Goal: Find specific page/section: Find specific page/section

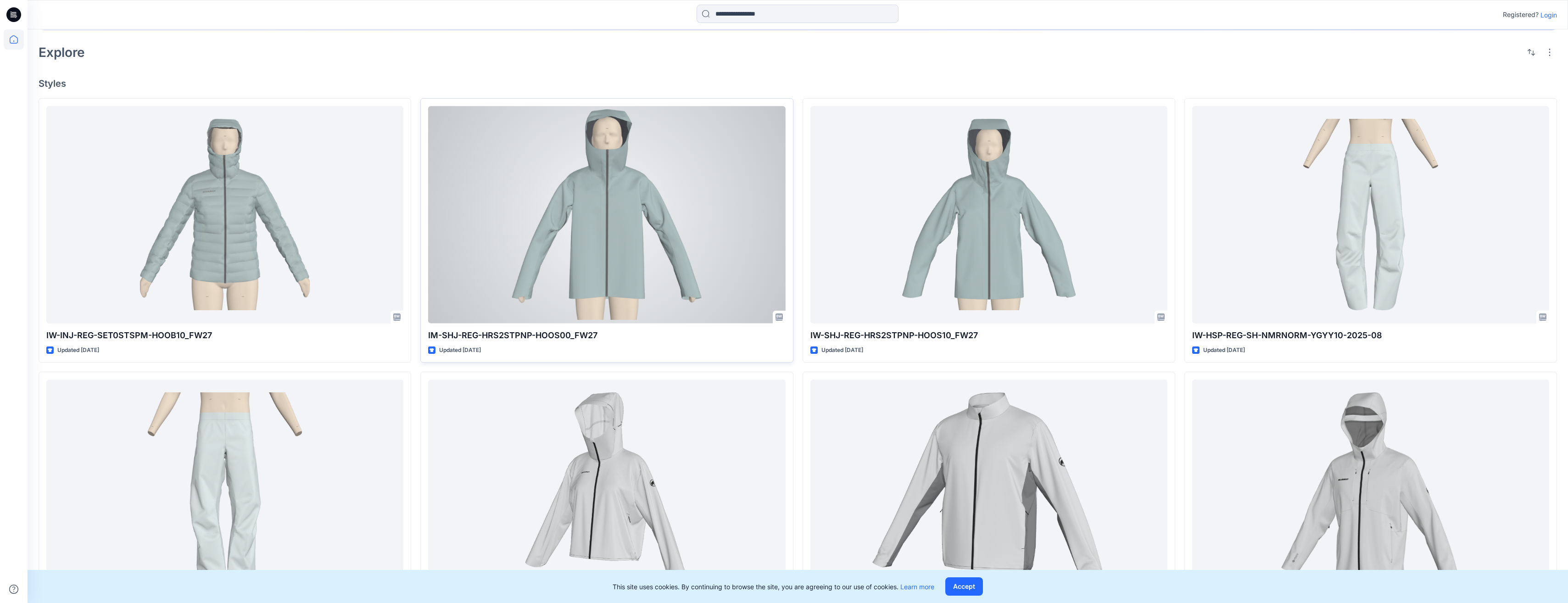
scroll to position [346, 0]
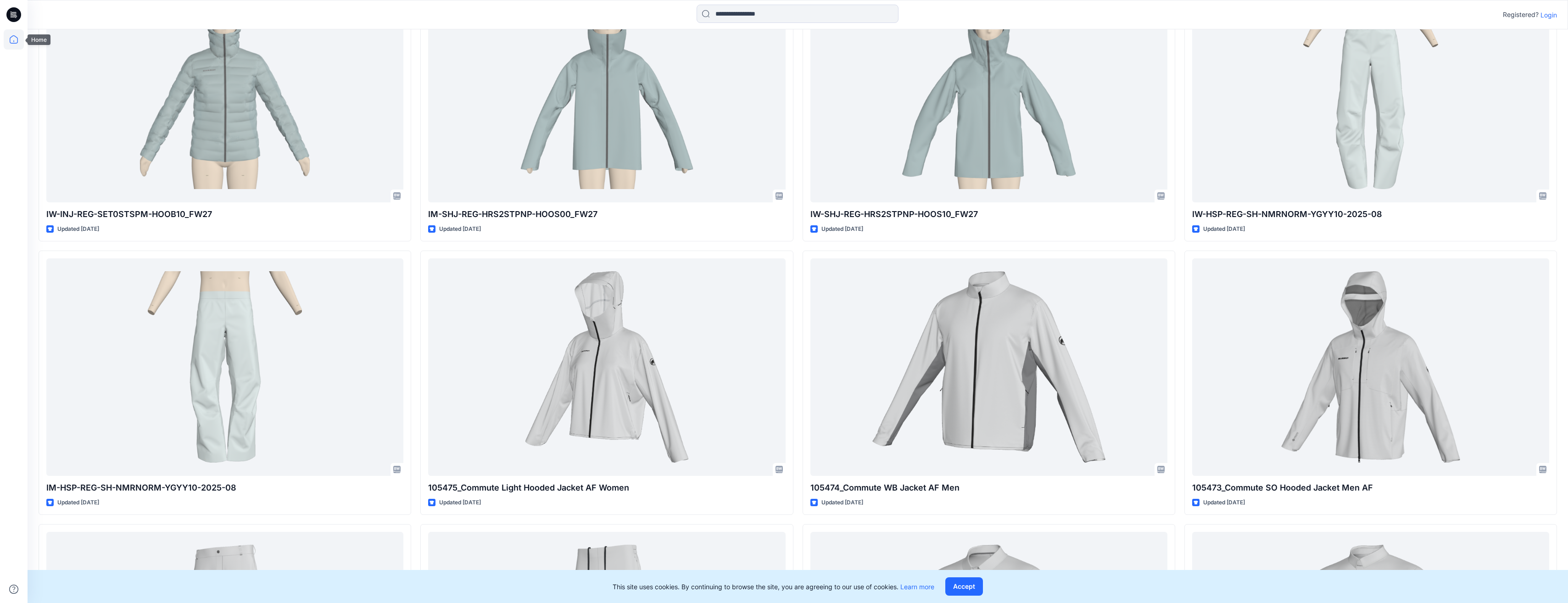
click at [11, 39] on icon at bounding box center [14, 39] width 20 height 20
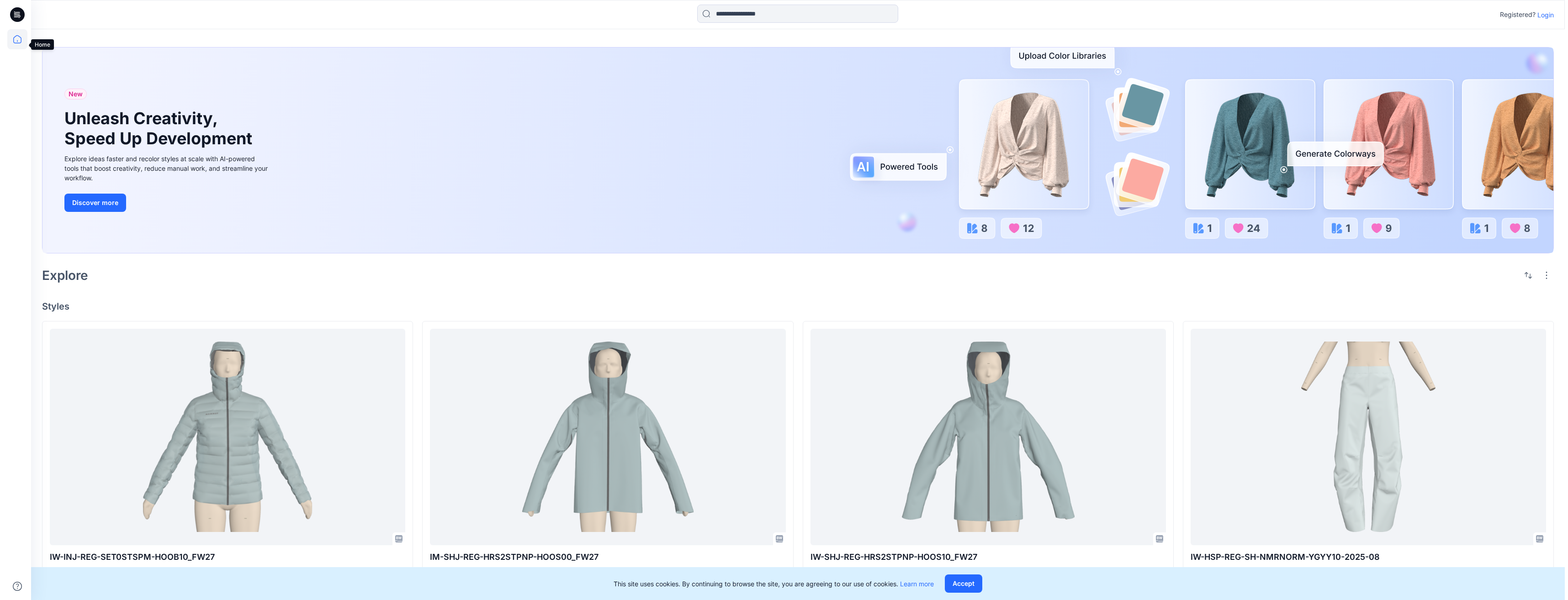
scroll to position [0, 0]
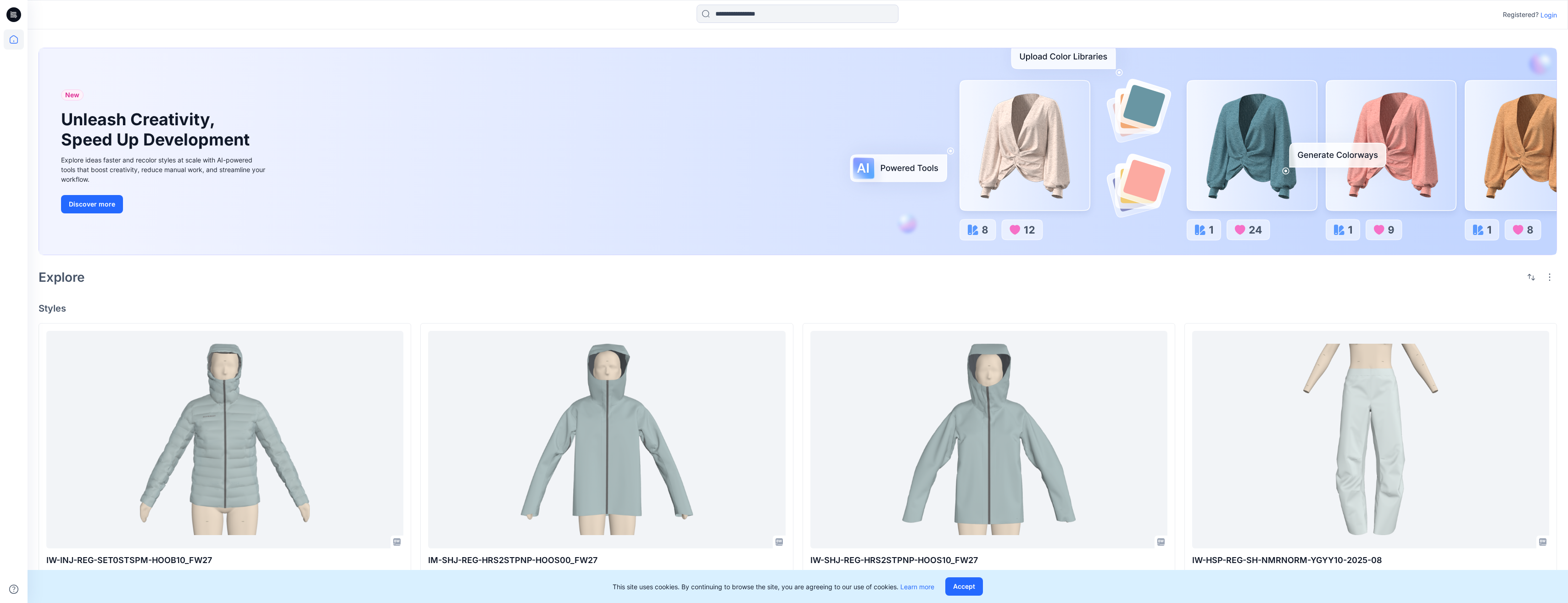
click at [14, 18] on icon at bounding box center [14, 14] width 14 height 14
click at [13, 43] on icon at bounding box center [14, 40] width 9 height 9
click at [1545, 14] on p "Login" at bounding box center [1549, 14] width 16 height 10
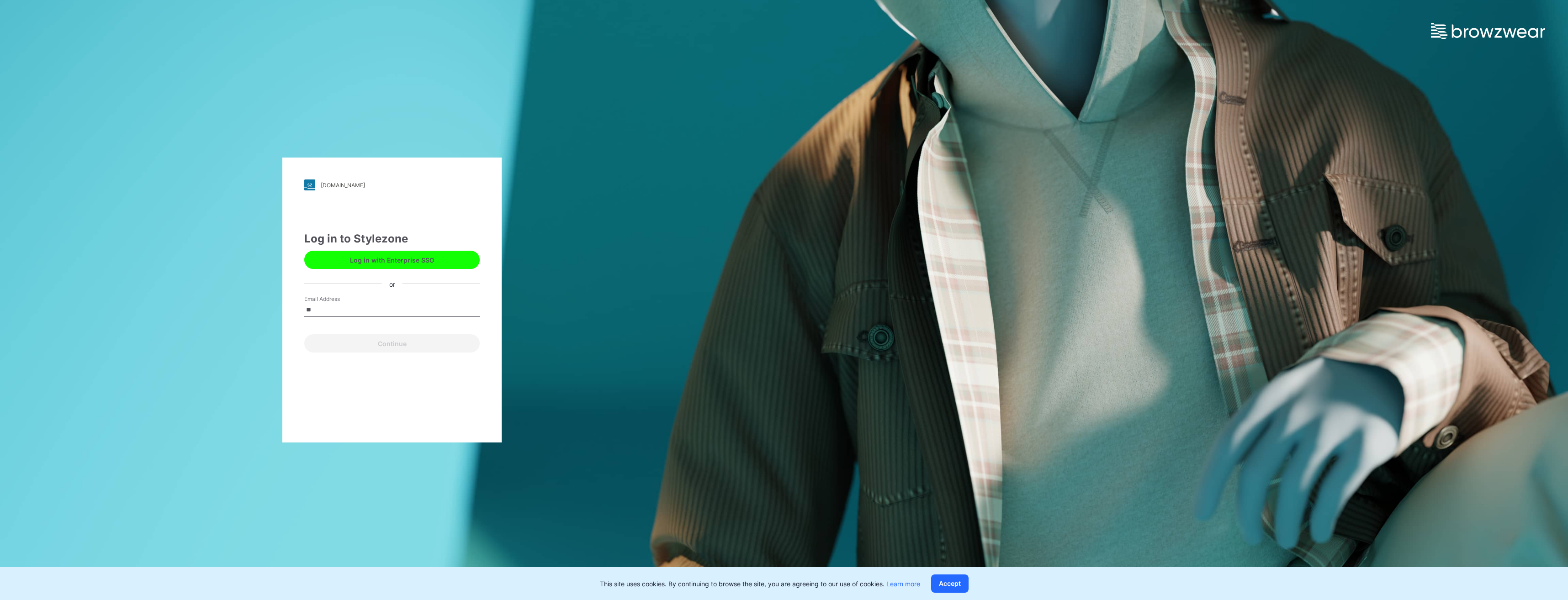
type input "**********"
click at [387, 340] on button "Continue" at bounding box center [392, 343] width 175 height 18
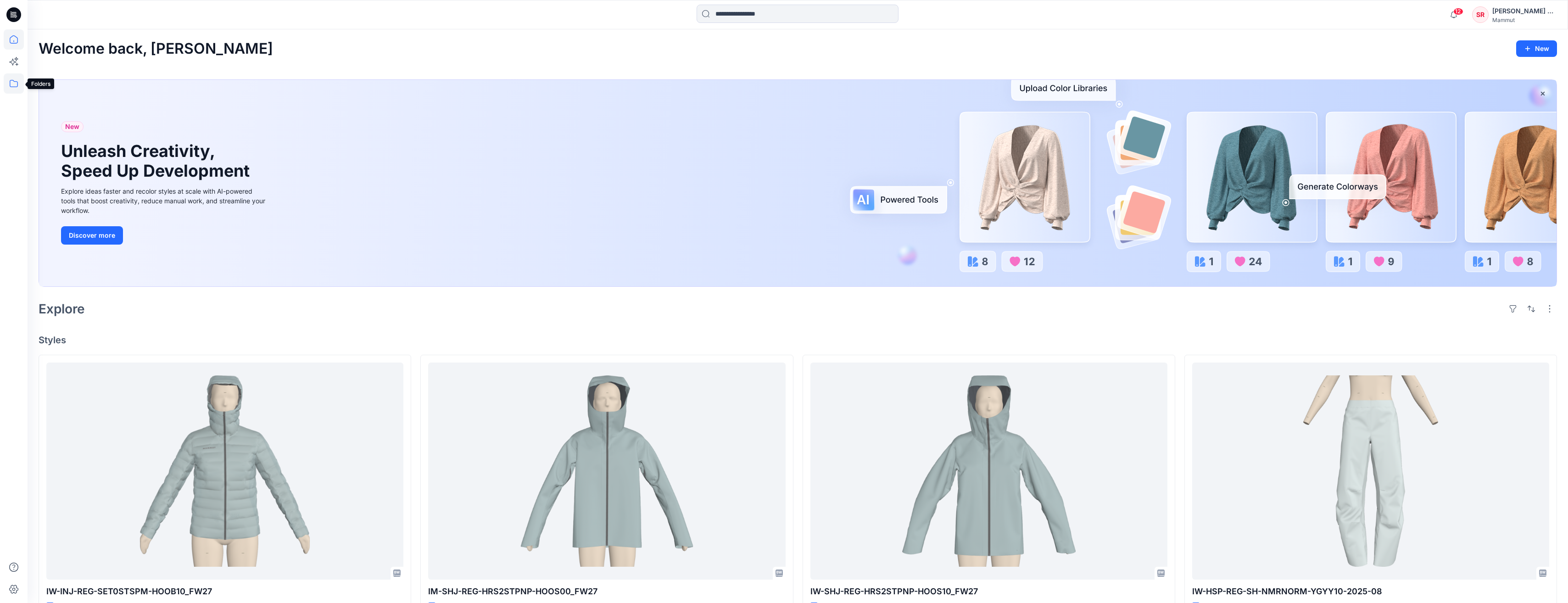
click at [8, 86] on icon at bounding box center [14, 83] width 20 height 20
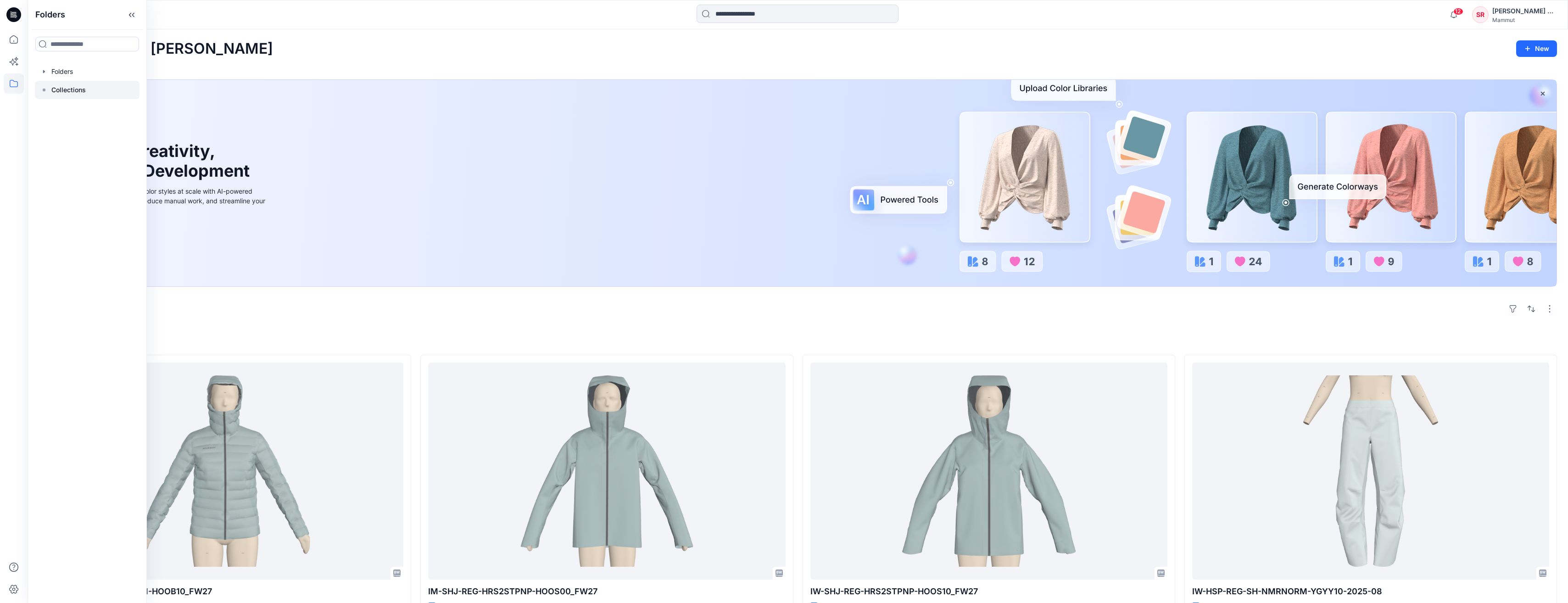
click at [45, 87] on icon at bounding box center [44, 90] width 8 height 8
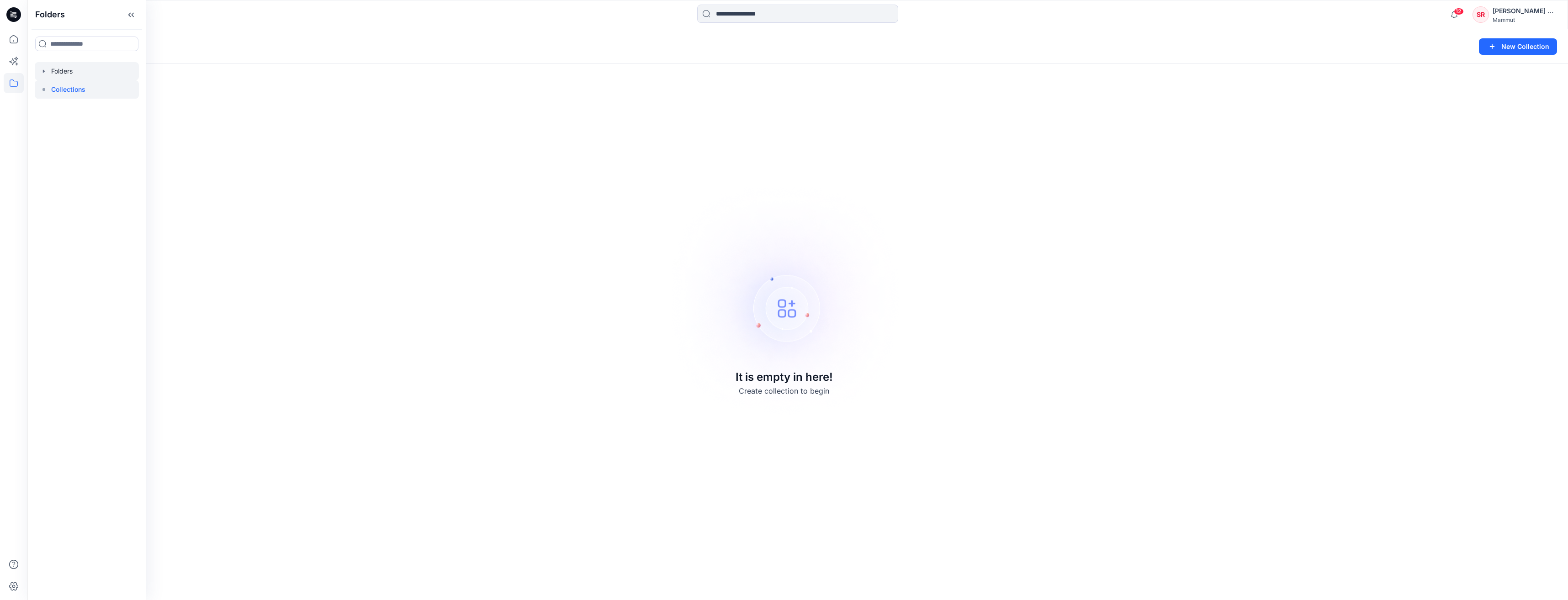
click at [53, 76] on div at bounding box center [87, 71] width 104 height 18
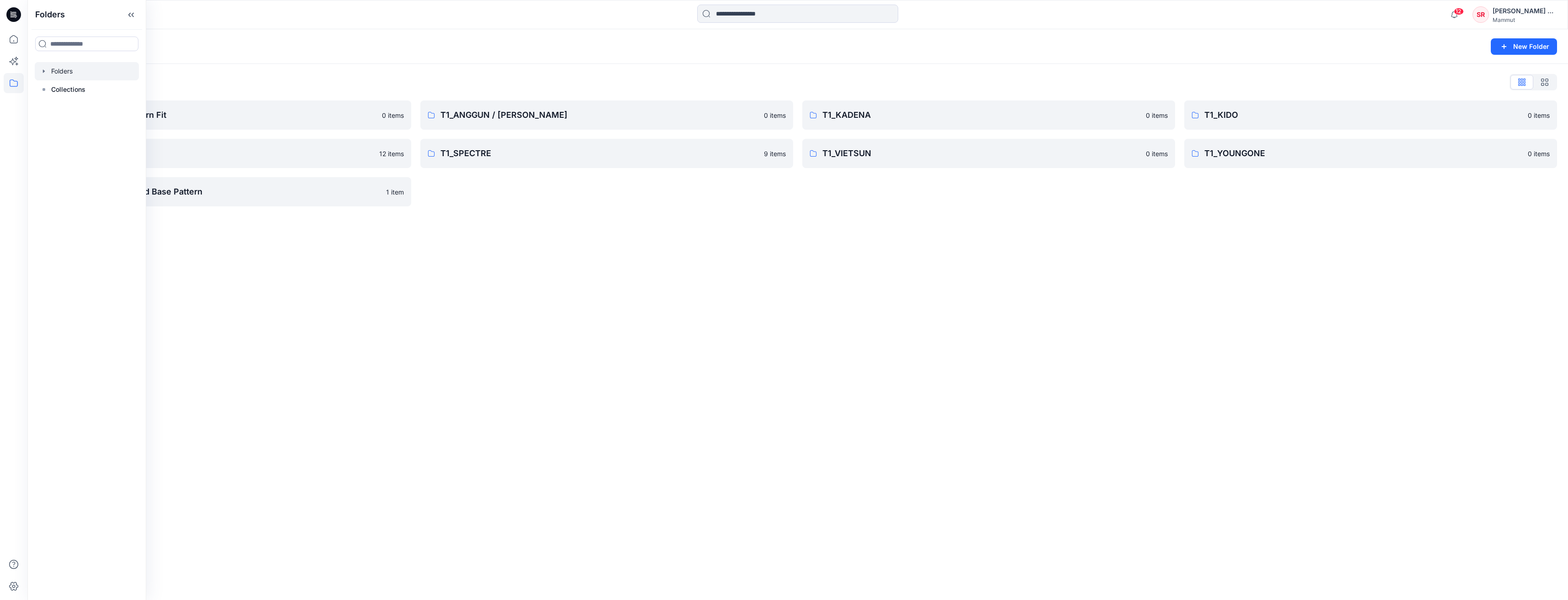
click at [351, 259] on div "Folders New Folder Folders List BASEPATTERN Western Fit 0 items T1_SLN 12 items…" at bounding box center [798, 314] width 1541 height 571
click at [182, 117] on p "BASEPATTERN Western Fit" at bounding box center [217, 114] width 318 height 12
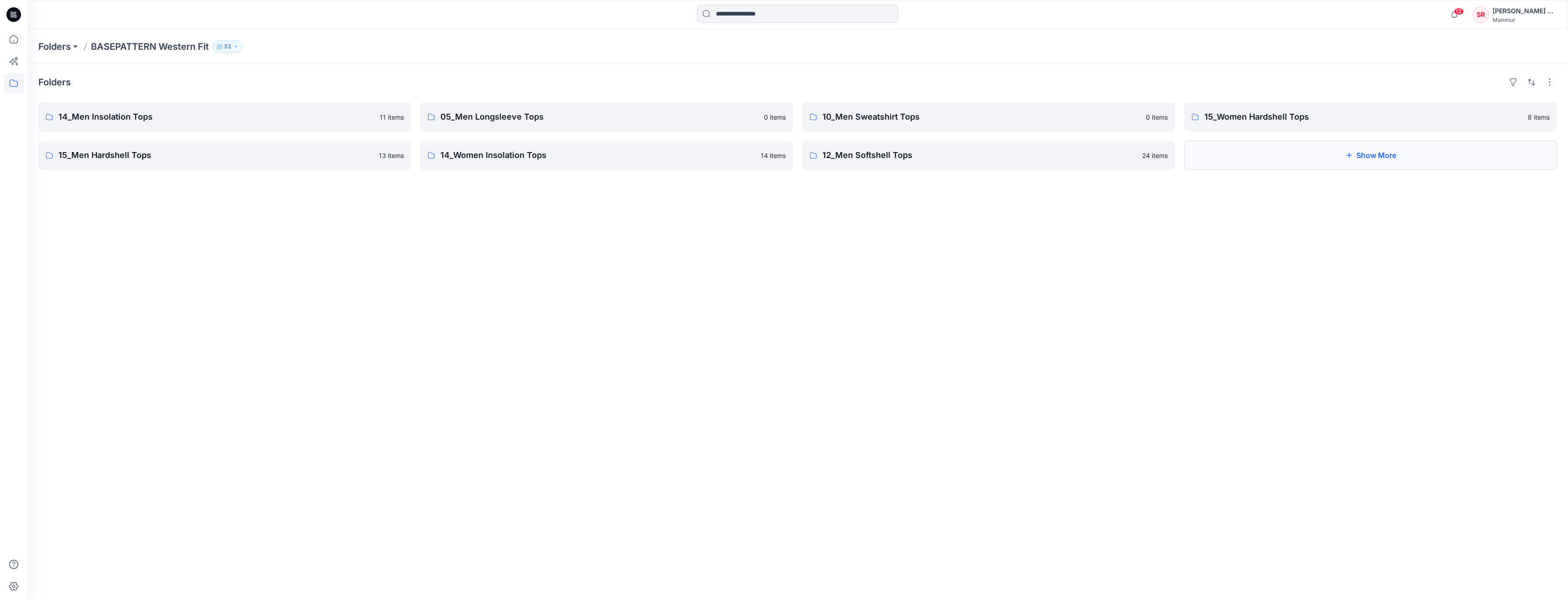
click at [1303, 162] on button "Show More" at bounding box center [1371, 155] width 373 height 29
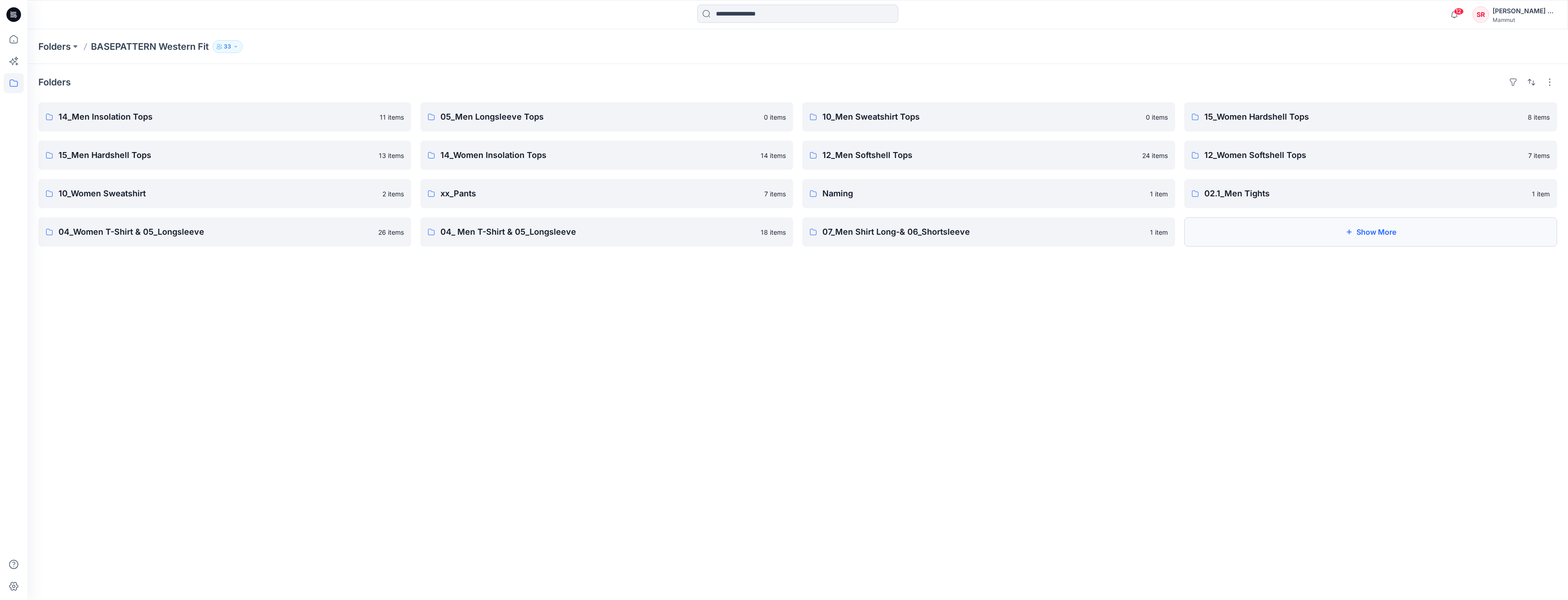
click at [1286, 242] on button "Show More" at bounding box center [1371, 232] width 373 height 29
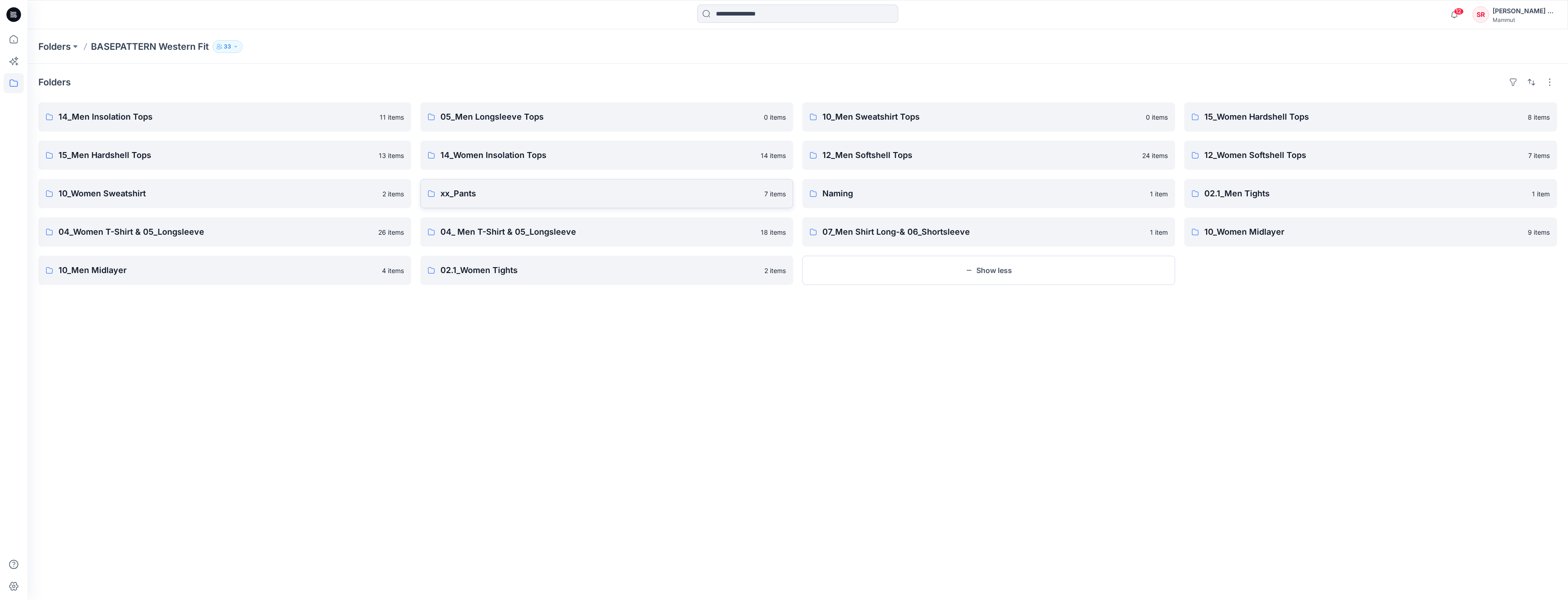
click at [529, 196] on p "xx_Pants" at bounding box center [599, 193] width 318 height 12
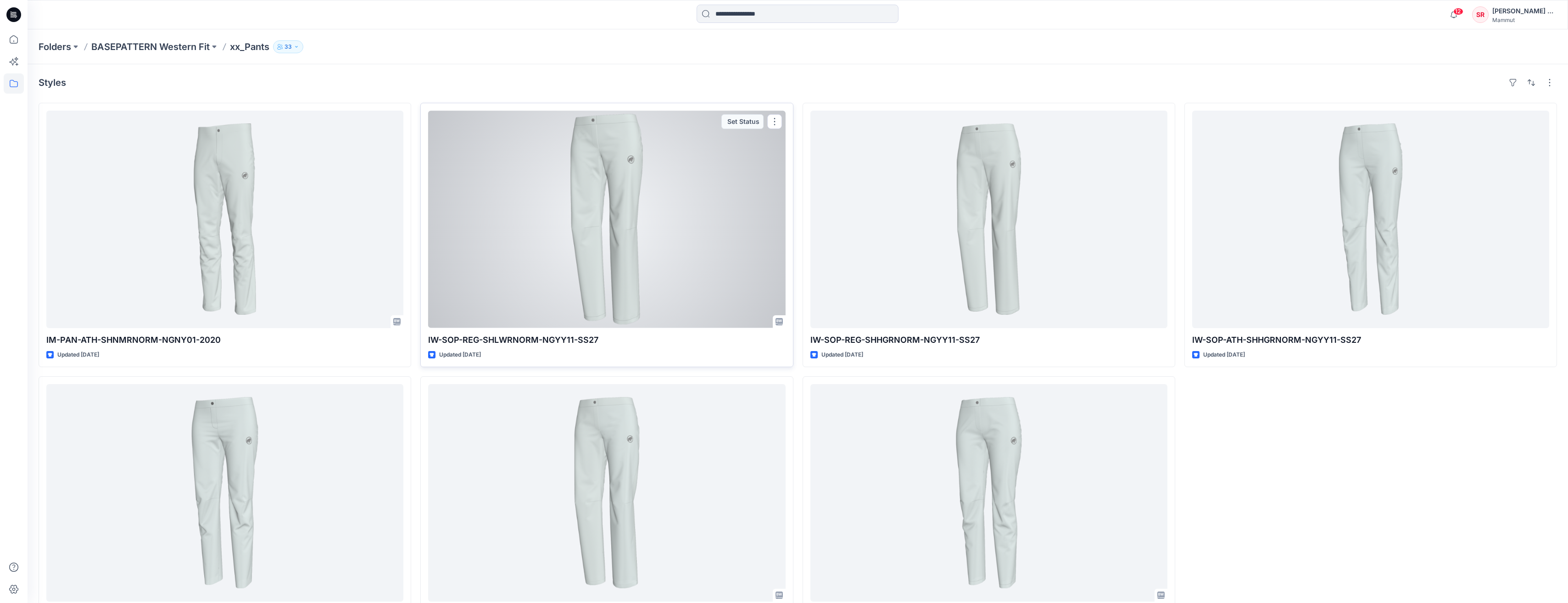
click at [572, 287] on div at bounding box center [607, 218] width 357 height 217
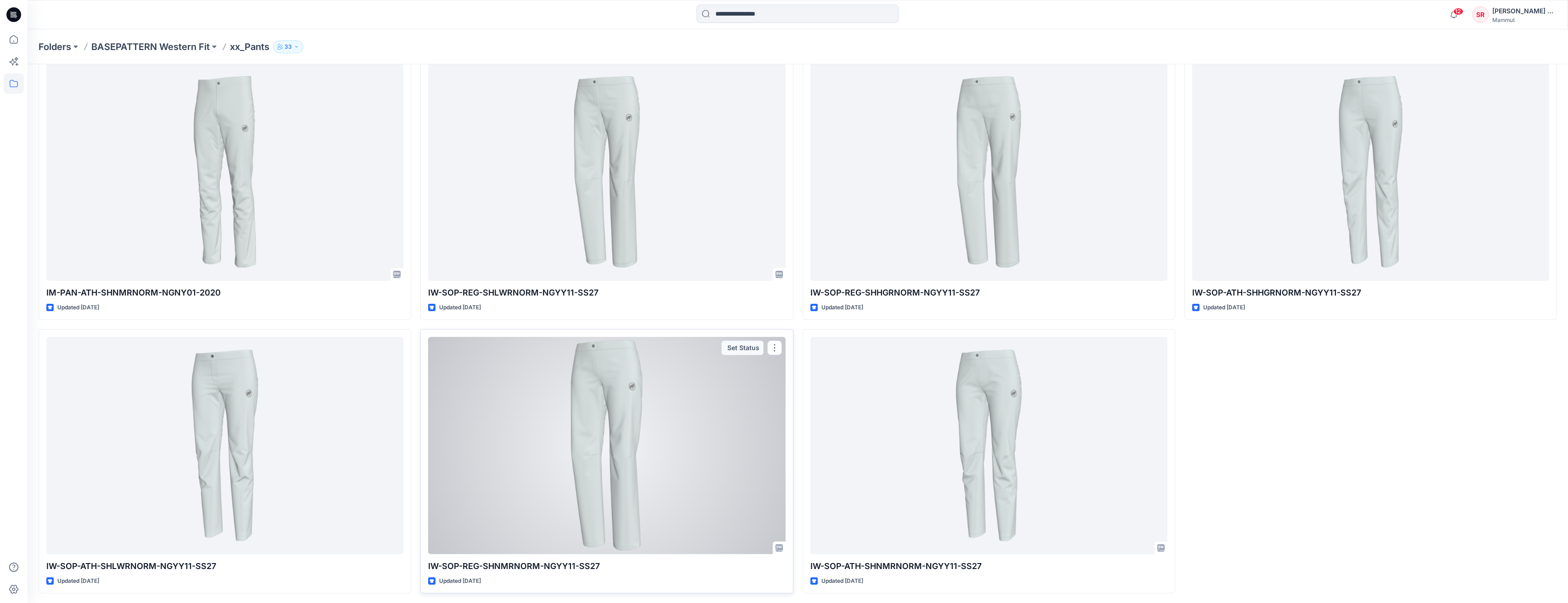
scroll to position [48, 0]
click at [520, 566] on p "IW-SOP-REG-SHNMRNORM-NGYY11-SS27" at bounding box center [607, 564] width 357 height 13
click at [526, 565] on p "IW-SOP-REG-SHNMRNORM-NGYY11-SS27" at bounding box center [607, 564] width 357 height 13
click at [525, 565] on p "IW-SOP-REG-SHNMRNORM-NGYY11-SS27" at bounding box center [607, 564] width 357 height 13
drag, startPoint x: 525, startPoint y: 565, endPoint x: 498, endPoint y: 483, distance: 86.3
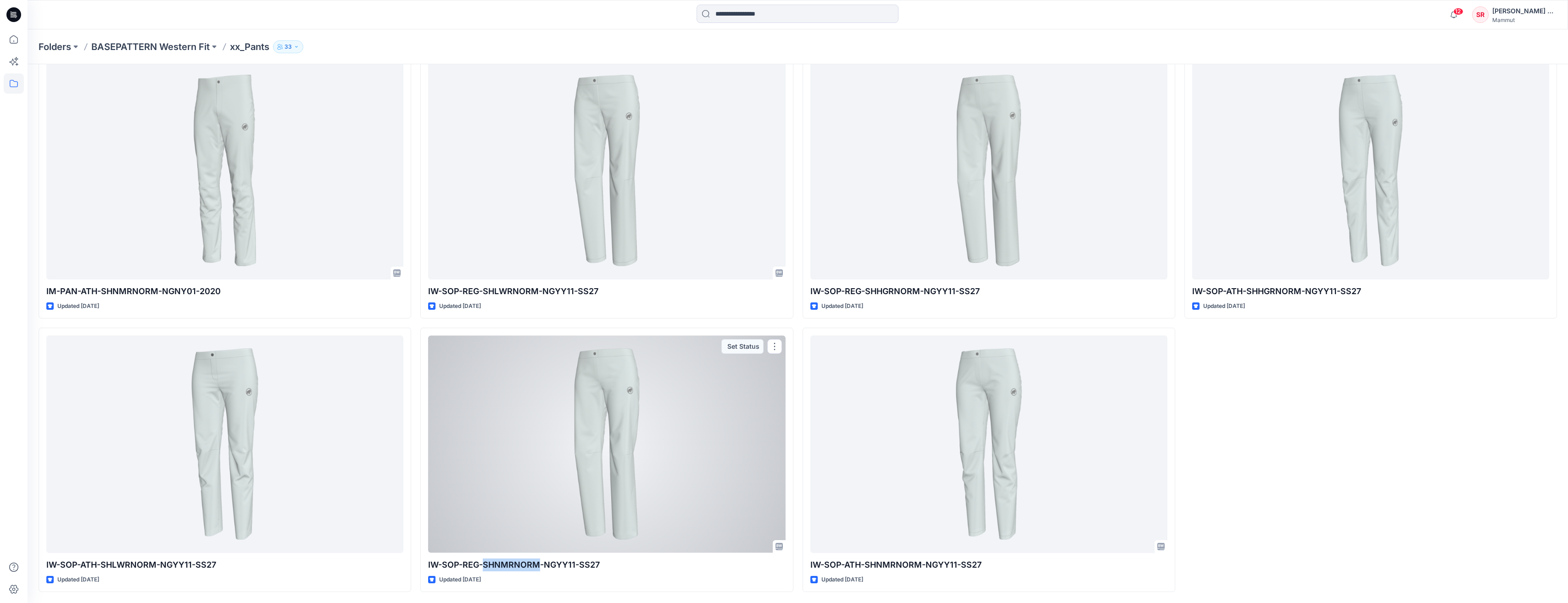
click at [498, 483] on div at bounding box center [607, 444] width 357 height 217
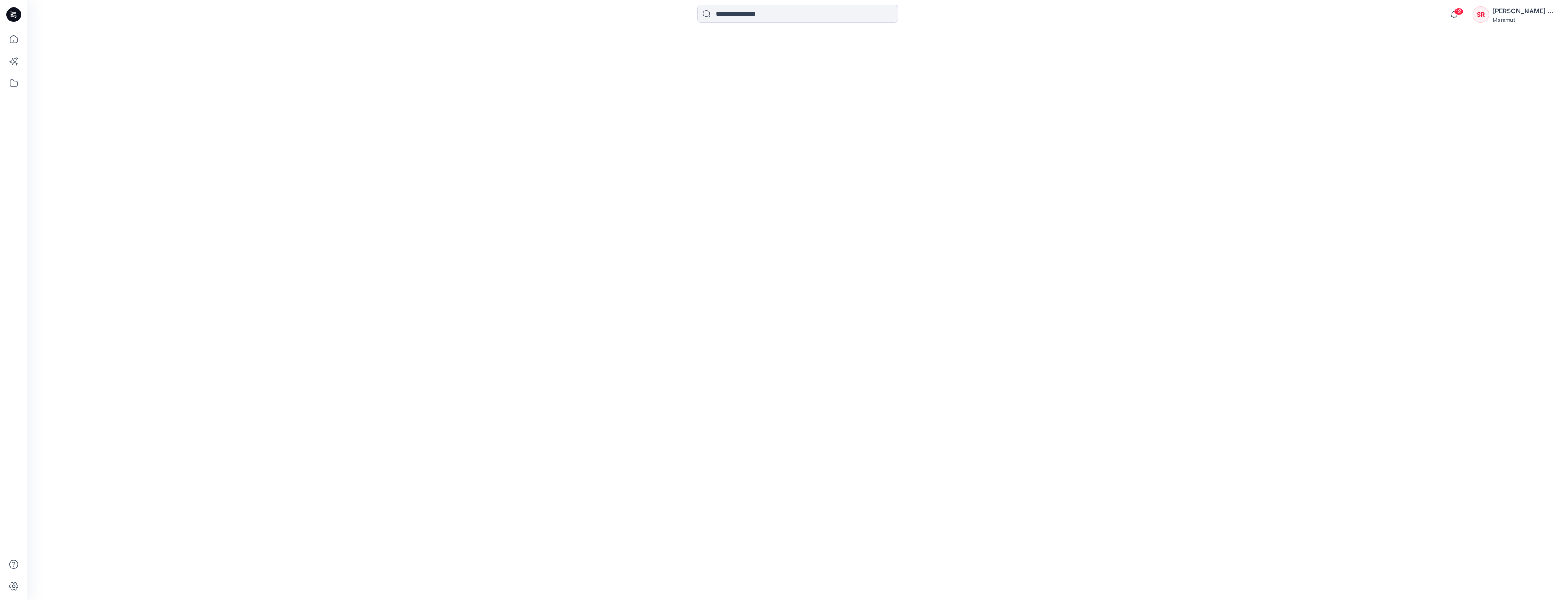
click at [495, 481] on div at bounding box center [798, 314] width 1541 height 571
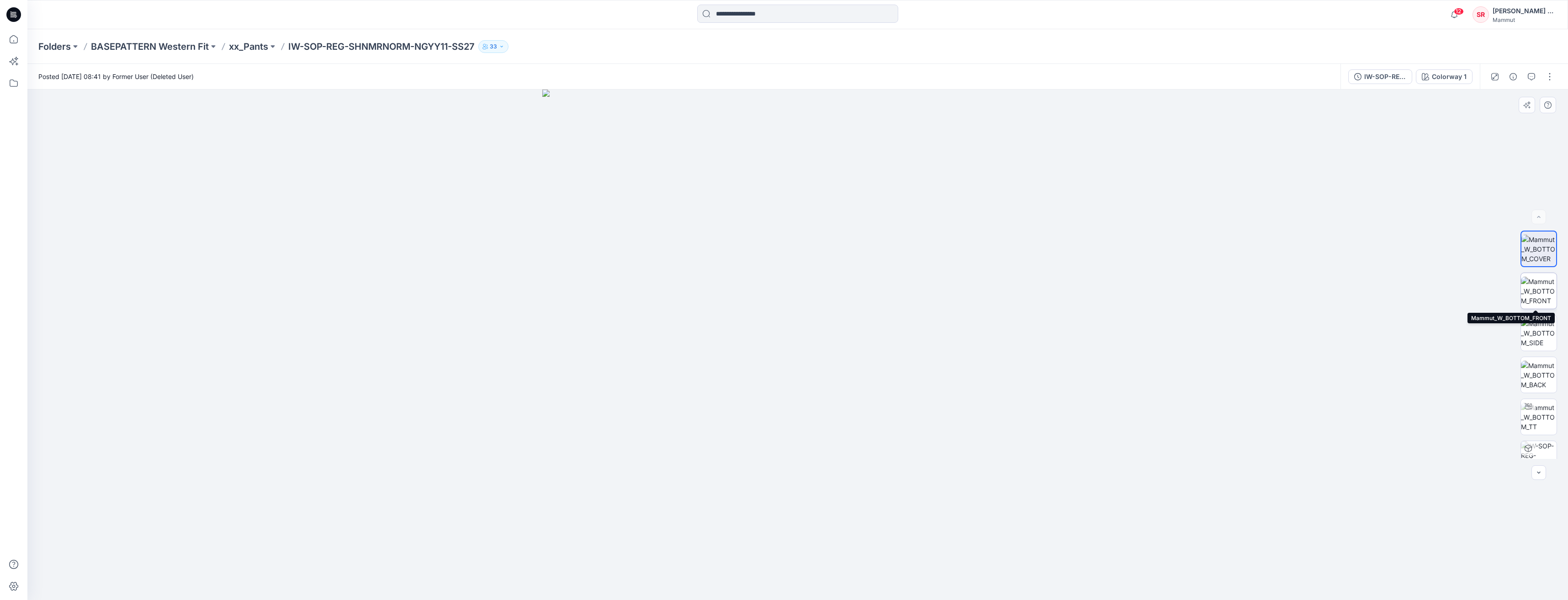
click at [1535, 286] on img at bounding box center [1539, 291] width 36 height 29
click at [1534, 250] on img at bounding box center [1539, 249] width 36 height 29
click at [1538, 413] on img at bounding box center [1539, 417] width 36 height 29
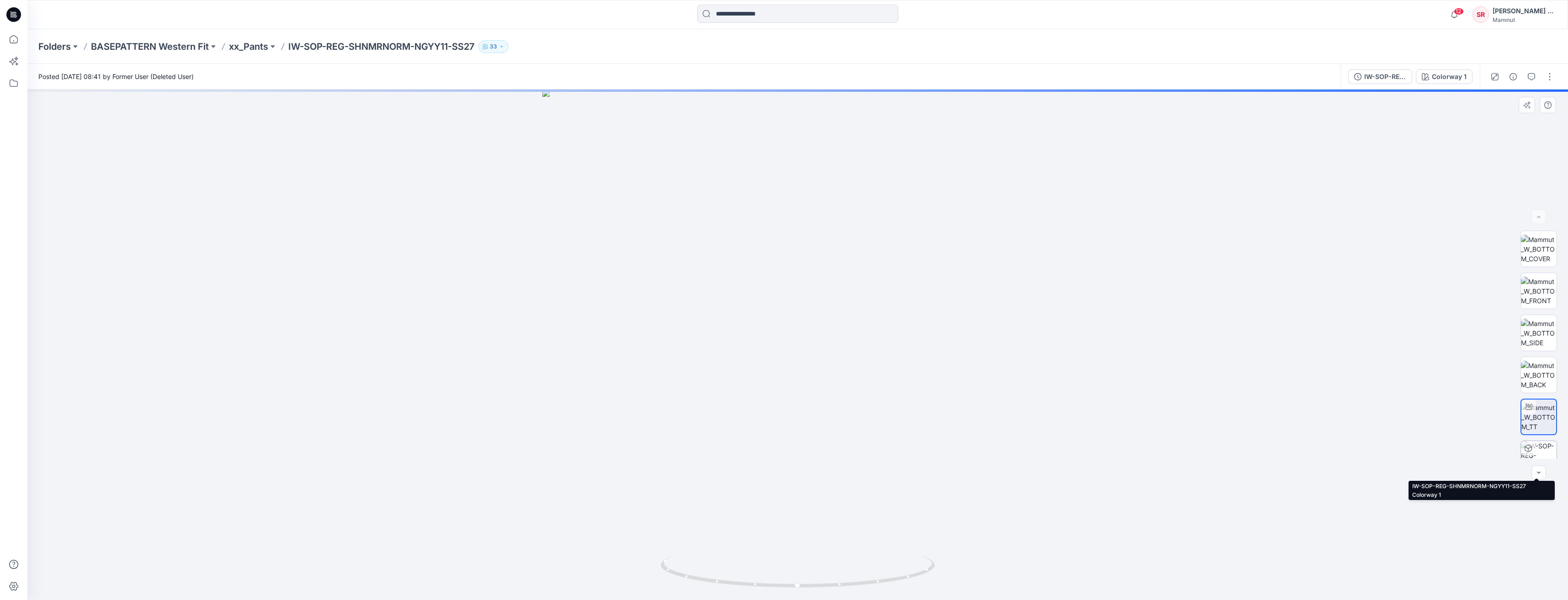
click at [1537, 448] on img at bounding box center [1539, 459] width 36 height 36
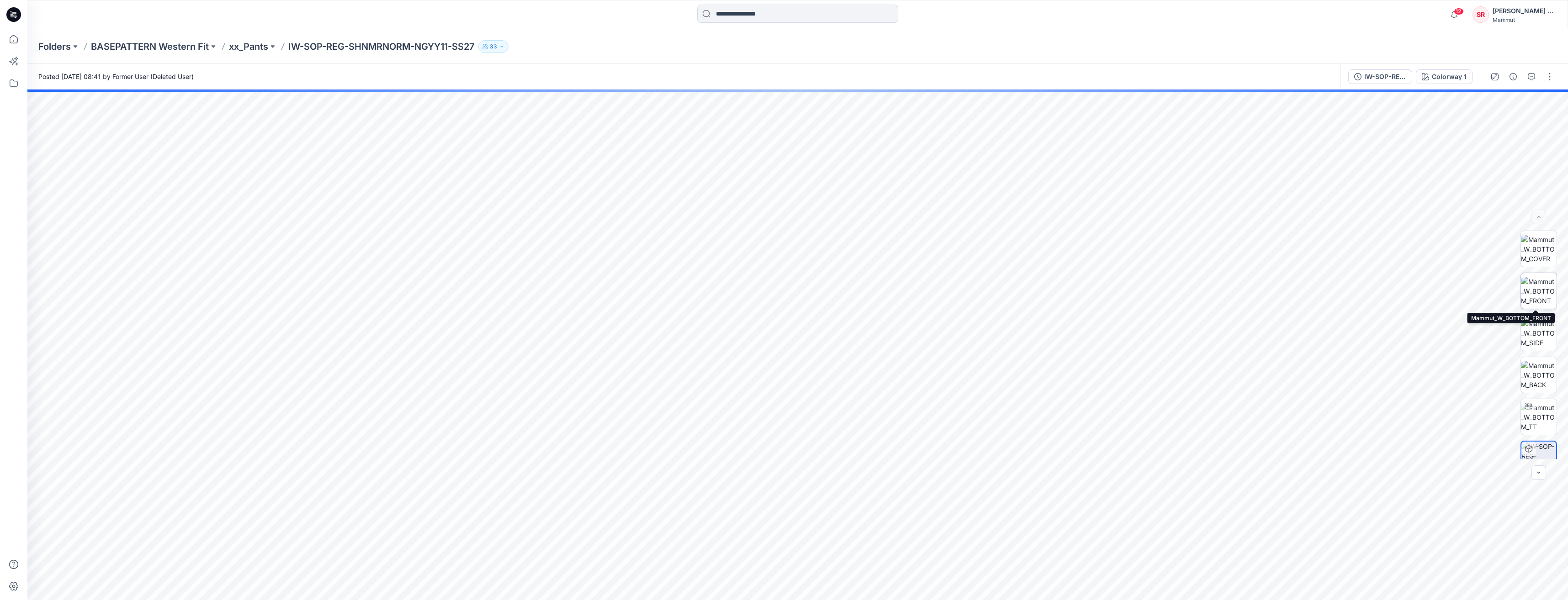
click at [1537, 299] on img at bounding box center [1539, 291] width 36 height 29
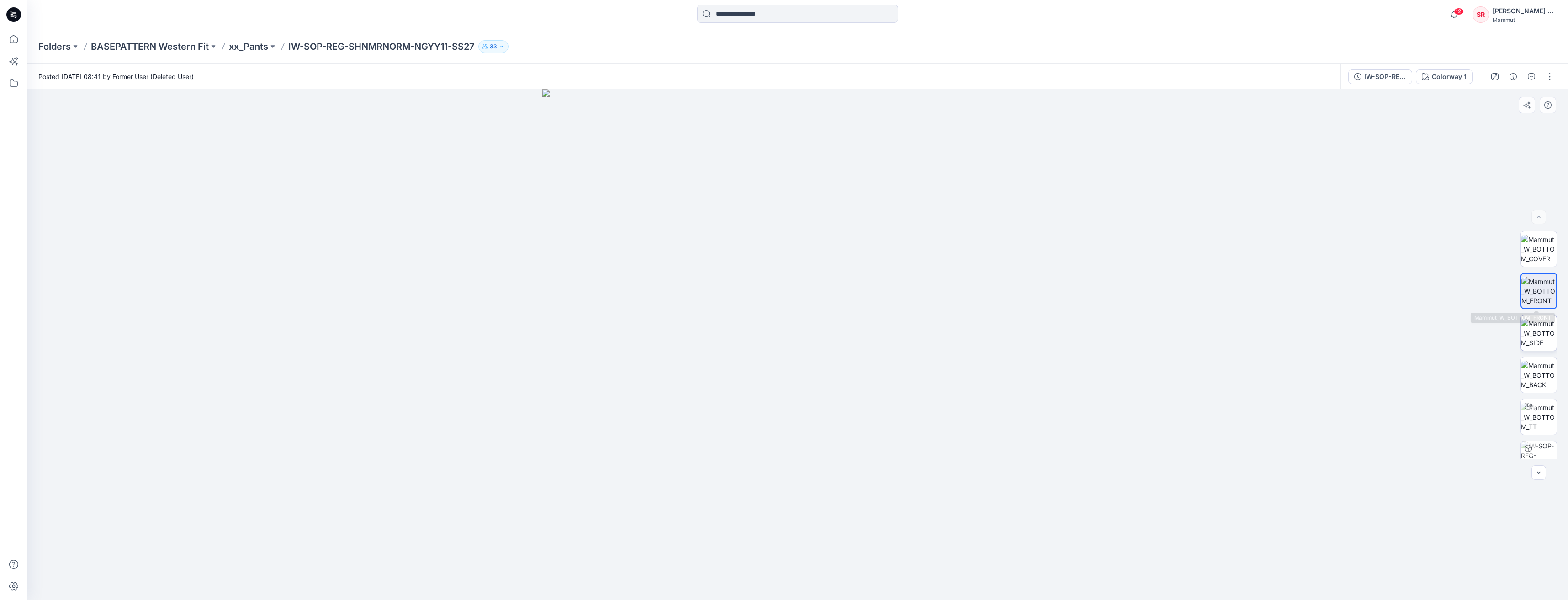
click at [1530, 337] on img at bounding box center [1539, 334] width 36 height 29
click at [1545, 382] on img at bounding box center [1539, 375] width 36 height 29
click at [1110, 370] on img at bounding box center [797, 313] width 640 height 575
drag, startPoint x: 938, startPoint y: 379, endPoint x: 851, endPoint y: 383, distance: 87.1
drag, startPoint x: 871, startPoint y: 382, endPoint x: 811, endPoint y: 391, distance: 60.7
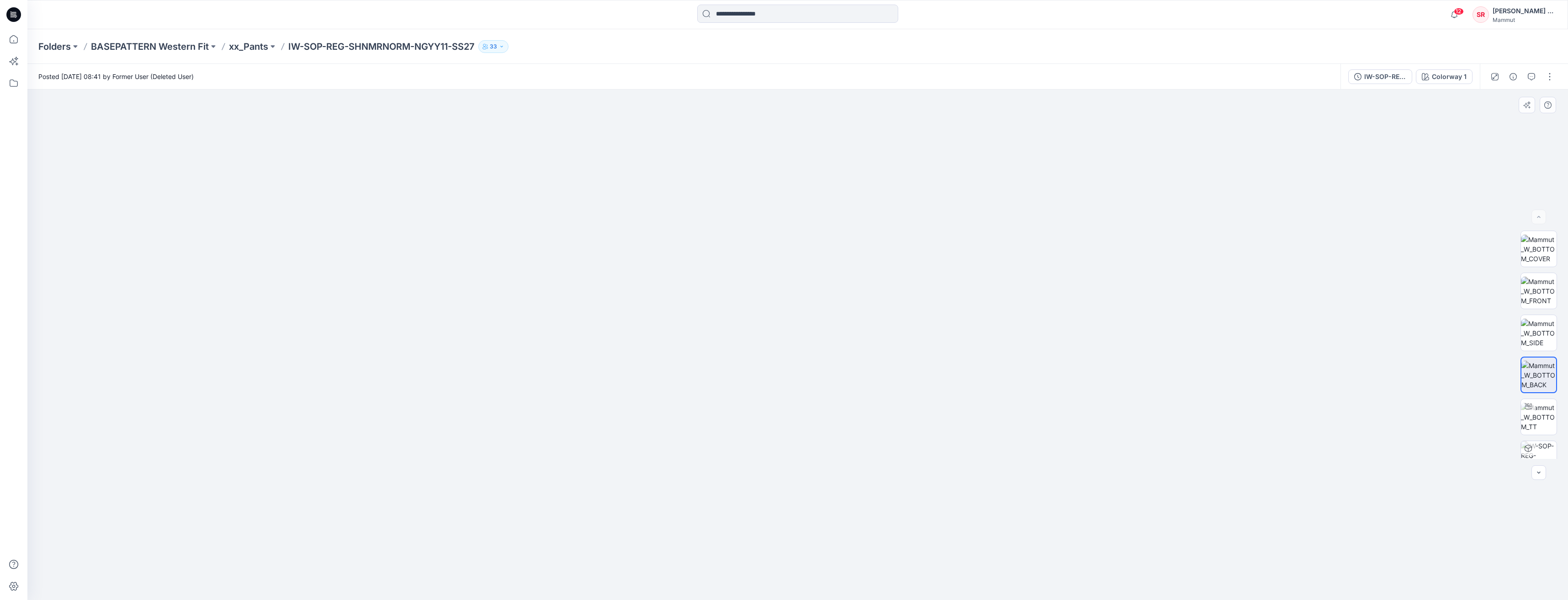
click at [811, 391] on img at bounding box center [797, 314] width 640 height 570
click at [1536, 415] on img at bounding box center [1539, 417] width 36 height 29
click at [1542, 412] on img at bounding box center [1539, 417] width 35 height 29
click at [1534, 331] on img at bounding box center [1539, 334] width 36 height 29
click at [1546, 416] on img at bounding box center [1539, 417] width 36 height 29
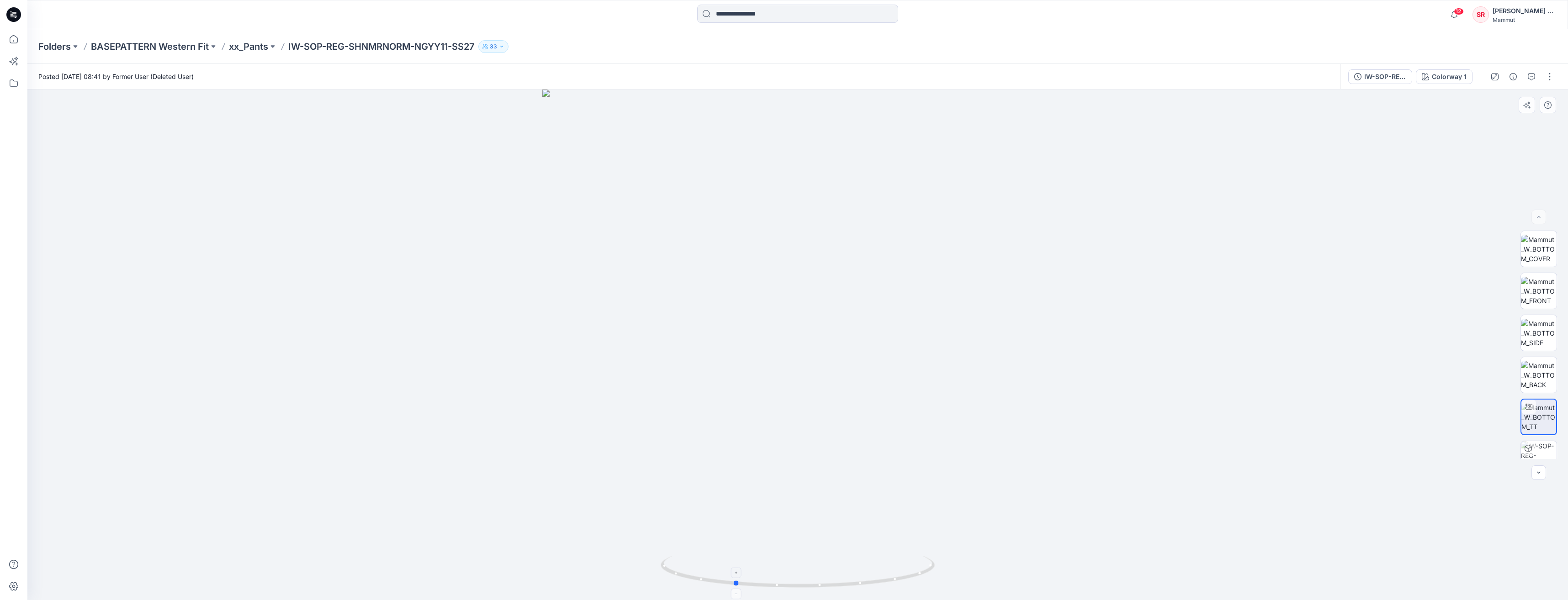
drag, startPoint x: 860, startPoint y: 548, endPoint x: 797, endPoint y: 561, distance: 64.3
click at [797, 561] on div at bounding box center [798, 344] width 1541 height 511
click at [1538, 376] on img at bounding box center [1539, 375] width 36 height 29
click at [1540, 343] on img at bounding box center [1539, 334] width 36 height 29
click at [1534, 295] on img at bounding box center [1539, 291] width 36 height 29
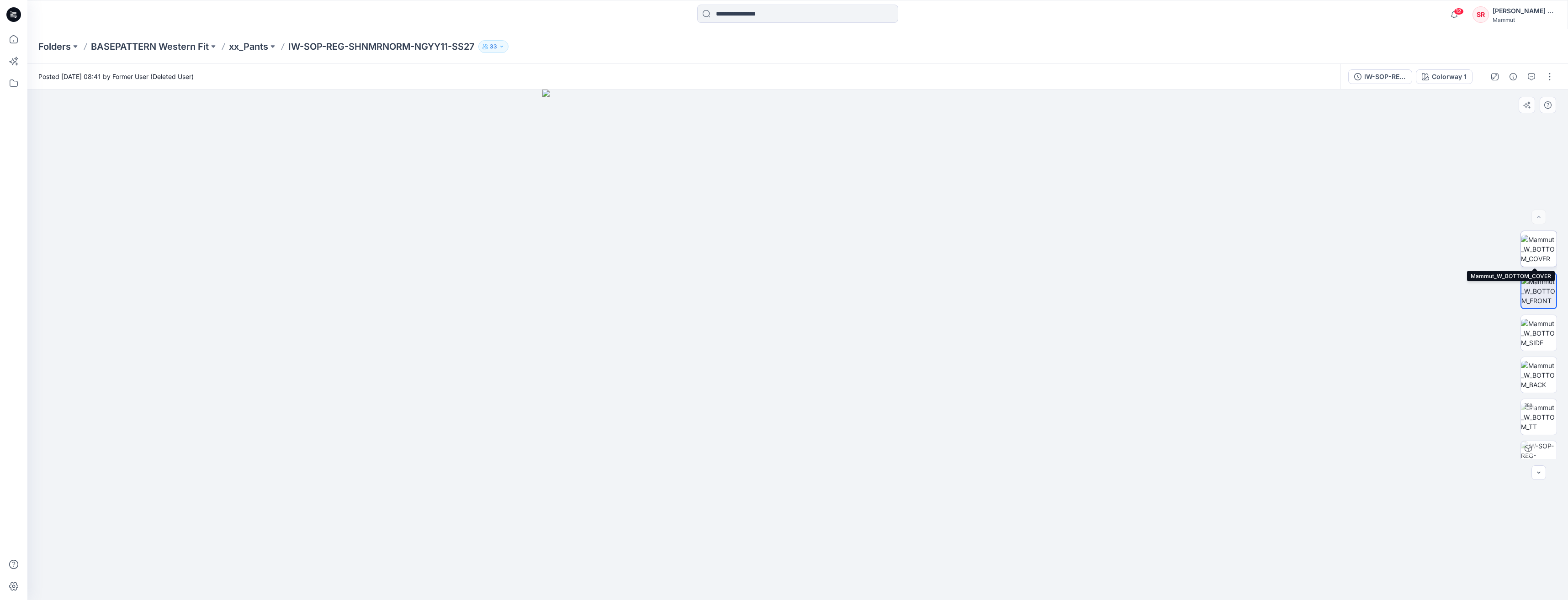
click at [1533, 253] on img at bounding box center [1539, 249] width 36 height 29
click at [1542, 333] on img at bounding box center [1539, 334] width 36 height 29
